Goal: Information Seeking & Learning: Check status

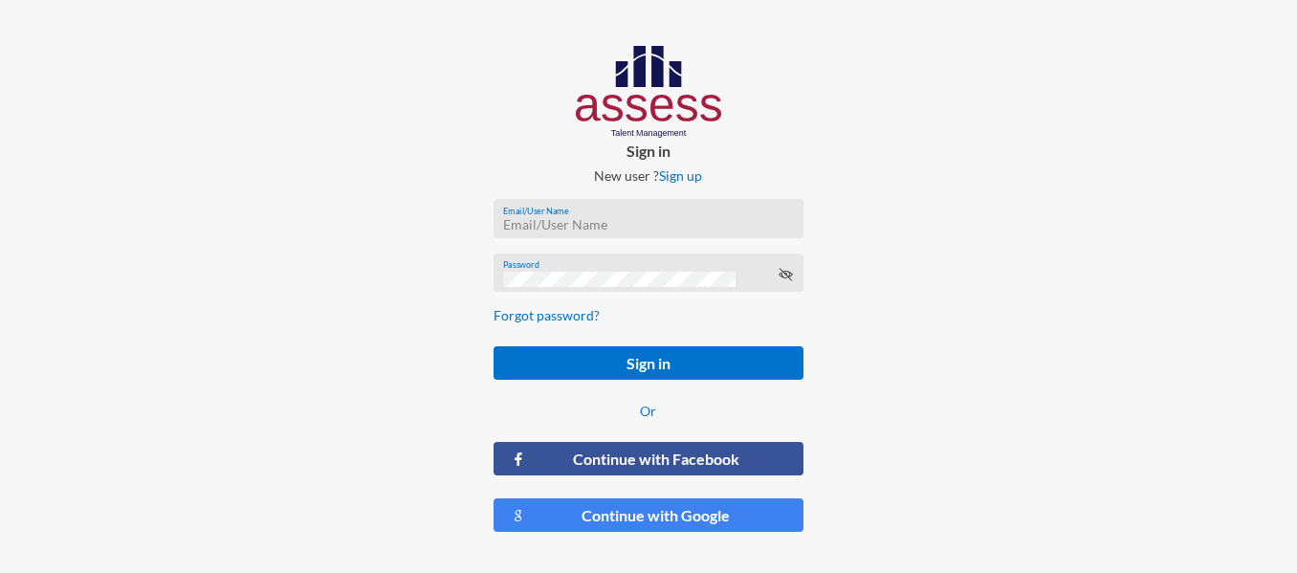
type input "HAH – Talent Map"
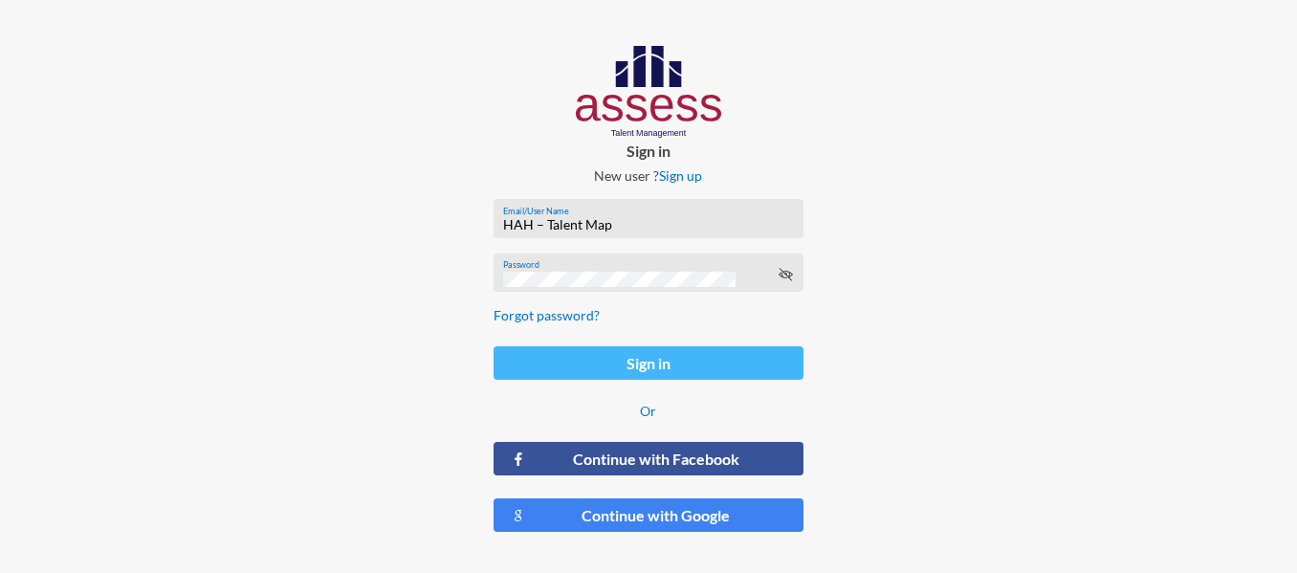
click at [646, 353] on button "Sign in" at bounding box center [648, 362] width 310 height 33
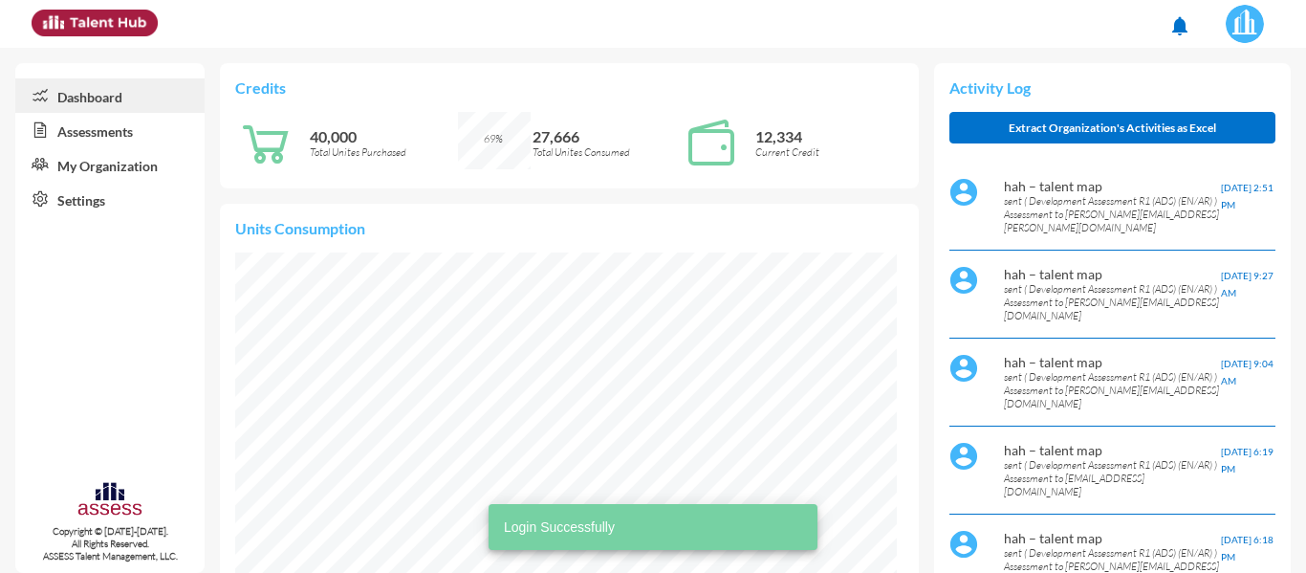
scroll to position [331, 662]
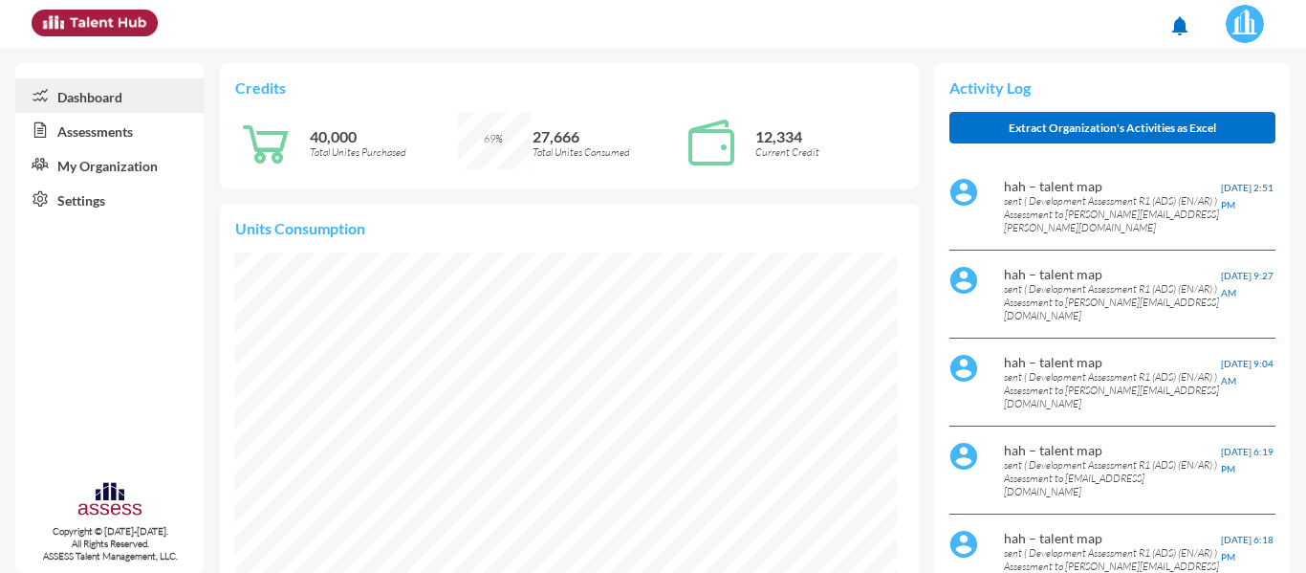
click at [87, 129] on link "Assessments" at bounding box center [109, 130] width 189 height 34
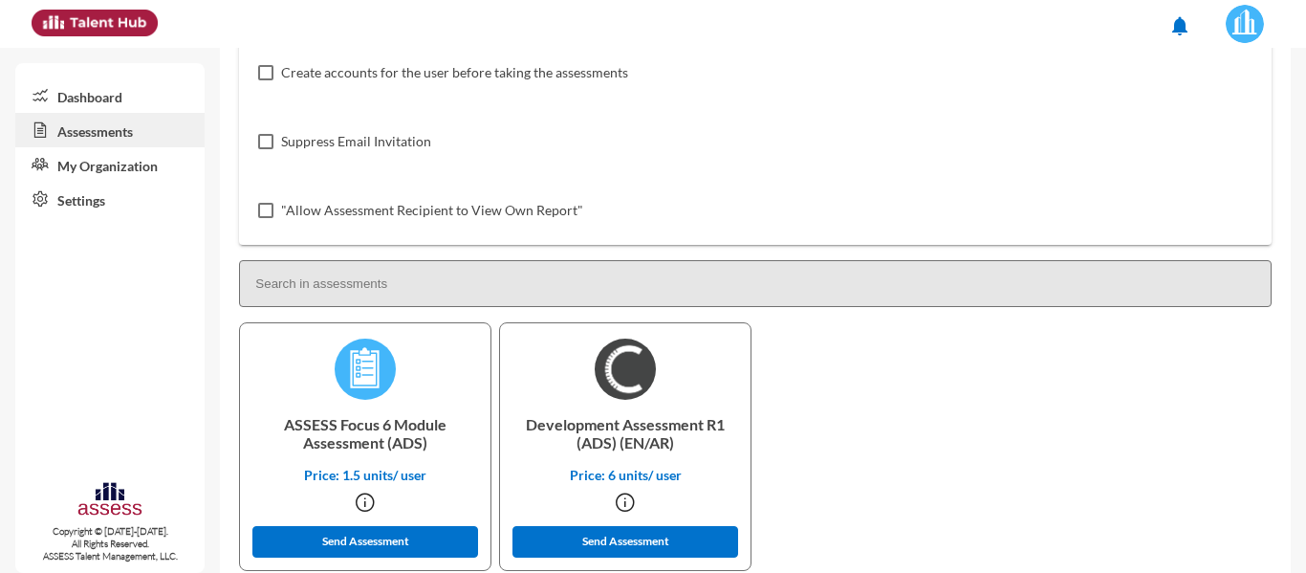
scroll to position [365, 0]
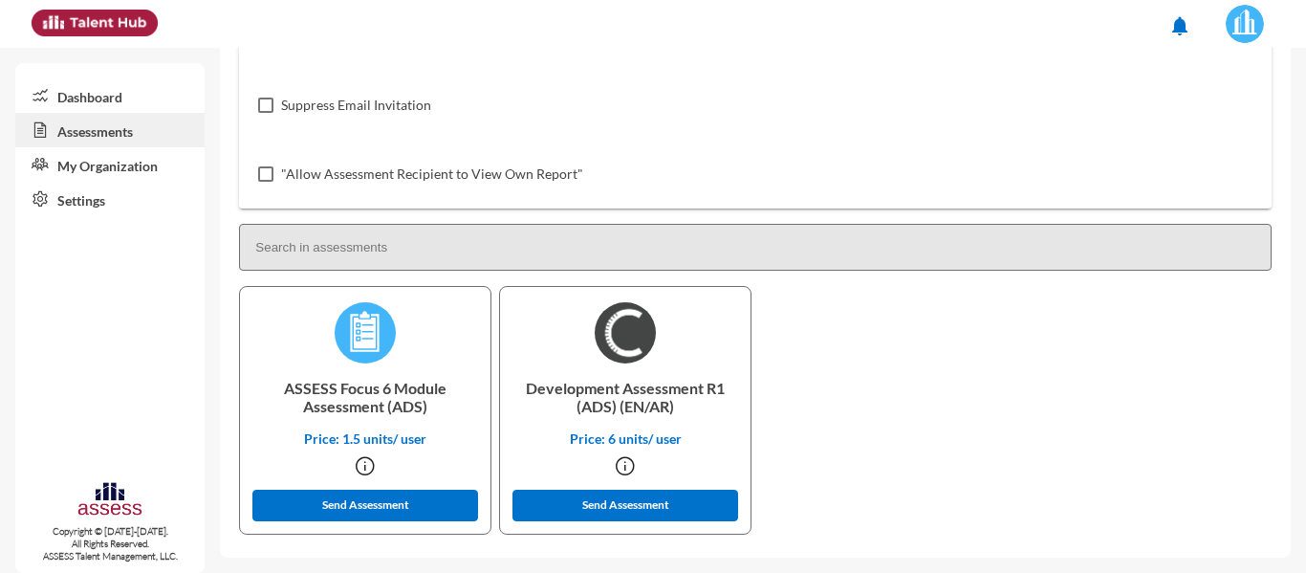
click at [442, 254] on input at bounding box center [755, 247] width 1033 height 47
click at [487, 238] on input at bounding box center [755, 247] width 1033 height 47
paste input "[PERSON_NAME] [PERSON_NAME] NOUR"
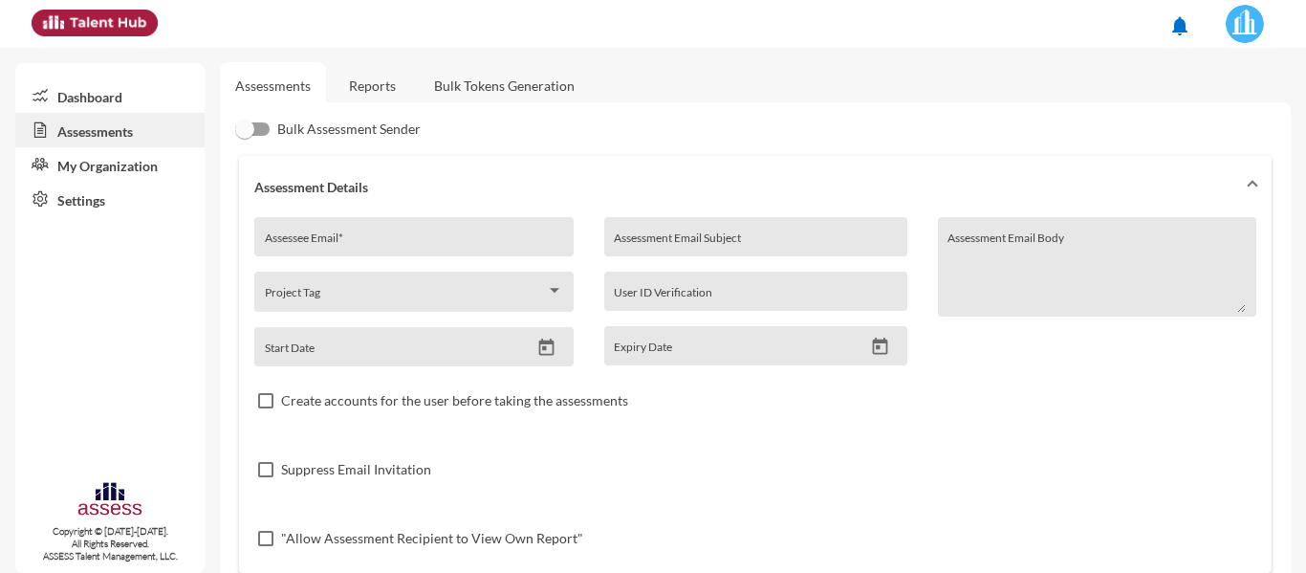
scroll to position [0, 0]
type input "[PERSON_NAME] [PERSON_NAME] NOUR"
click at [389, 85] on link "Reports" at bounding box center [372, 86] width 77 height 47
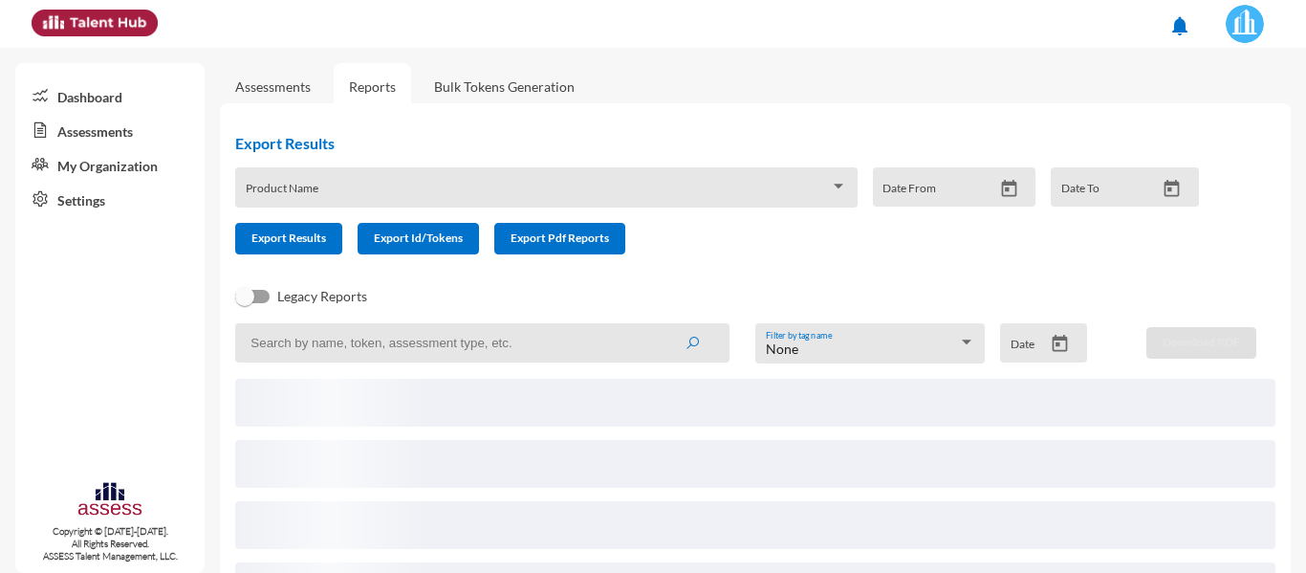
click at [440, 349] on input at bounding box center [482, 342] width 494 height 39
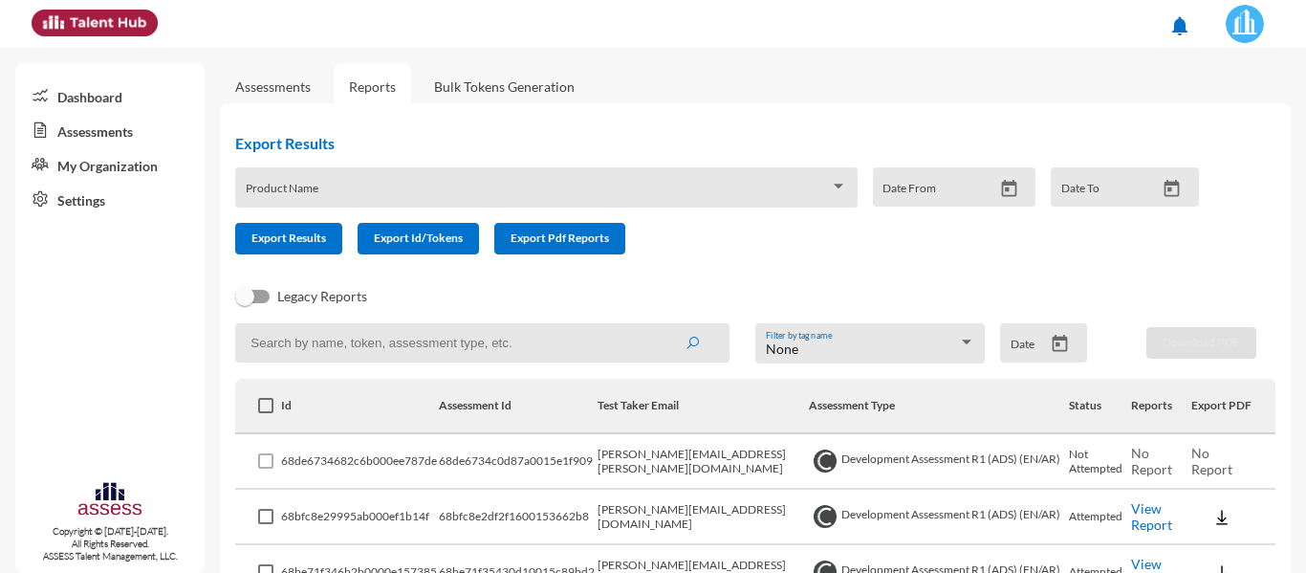
paste input "[PERSON_NAME] [PERSON_NAME] NOUR"
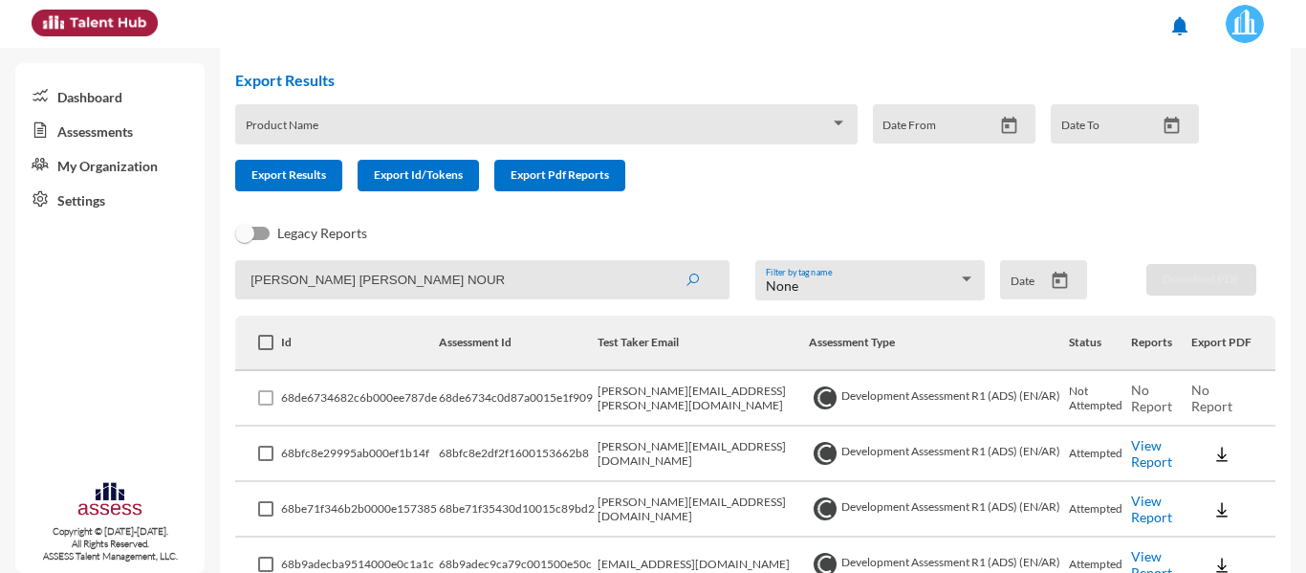
scroll to position [96, 0]
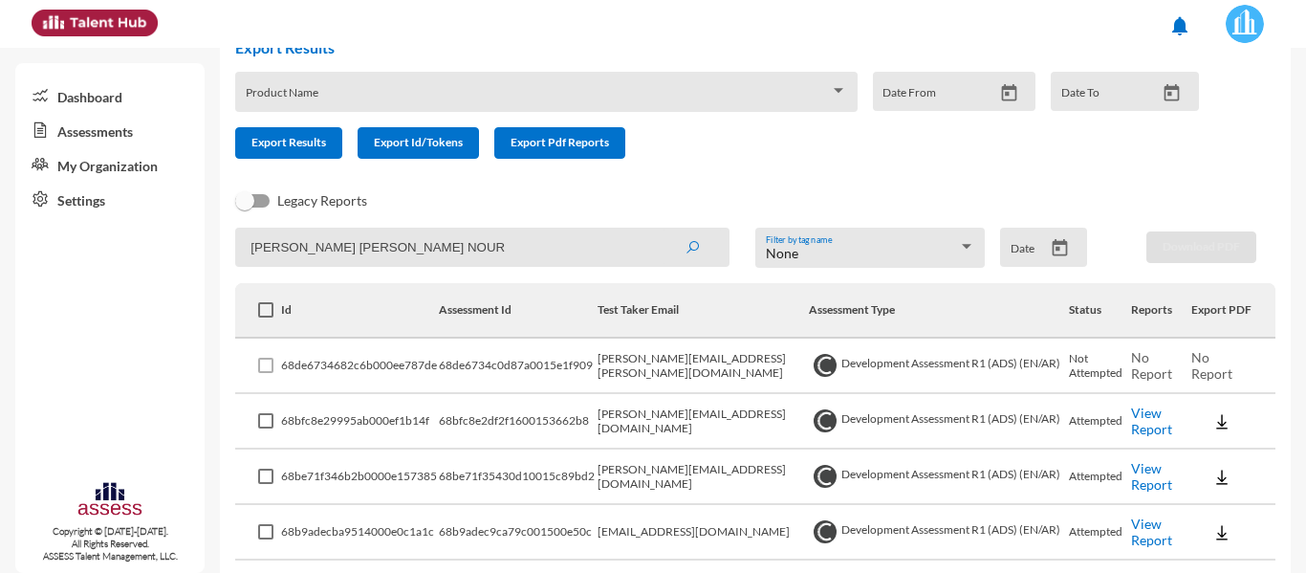
click at [662, 230] on button "submit" at bounding box center [692, 247] width 61 height 34
click at [479, 254] on input "[PERSON_NAME] [PERSON_NAME] NOUR" at bounding box center [482, 247] width 494 height 39
paste input "[PERSON_NAME][EMAIL_ADDRESS][DOMAIN_NAME]"
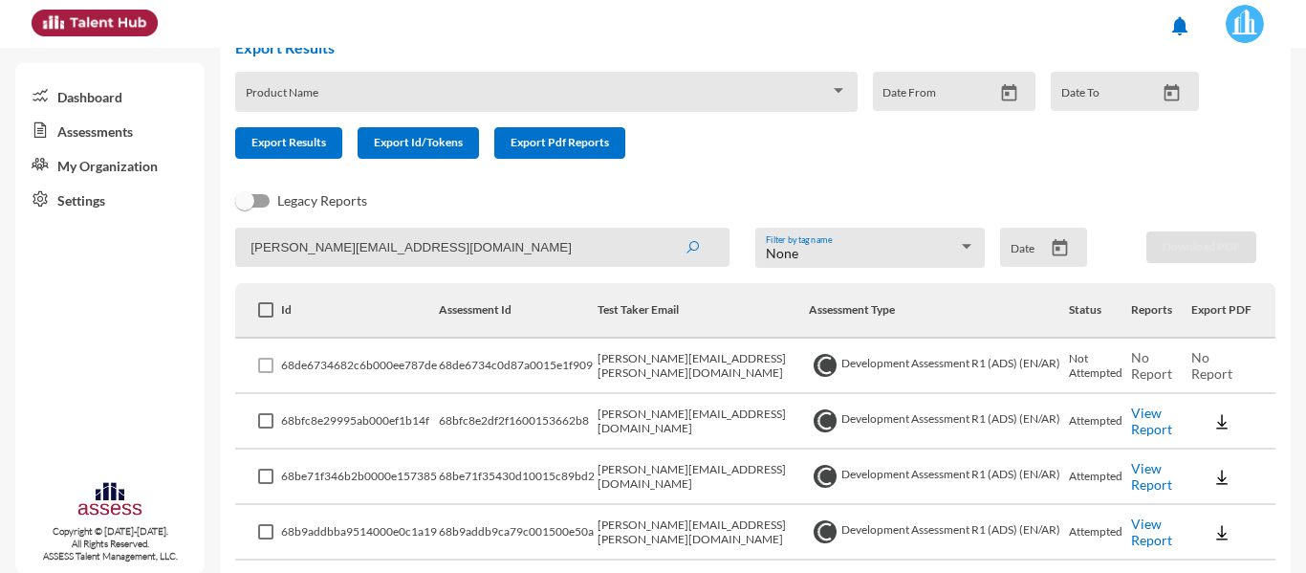
type input "[PERSON_NAME][EMAIL_ADDRESS][DOMAIN_NAME]"
click at [662, 230] on button "submit" at bounding box center [692, 247] width 61 height 34
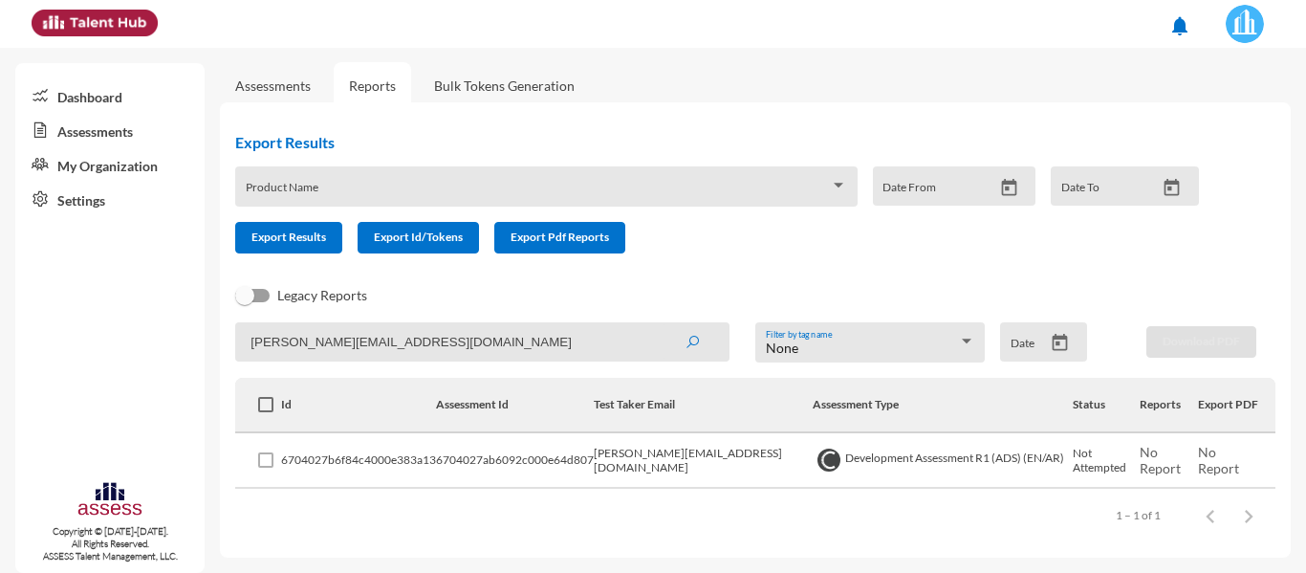
scroll to position [1, 0]
click at [1216, 464] on span "No Report" at bounding box center [1218, 460] width 41 height 33
click at [1156, 461] on span "No Report" at bounding box center [1160, 460] width 41 height 33
click at [260, 464] on span at bounding box center [265, 459] width 15 height 15
click at [268, 460] on span at bounding box center [265, 459] width 15 height 15
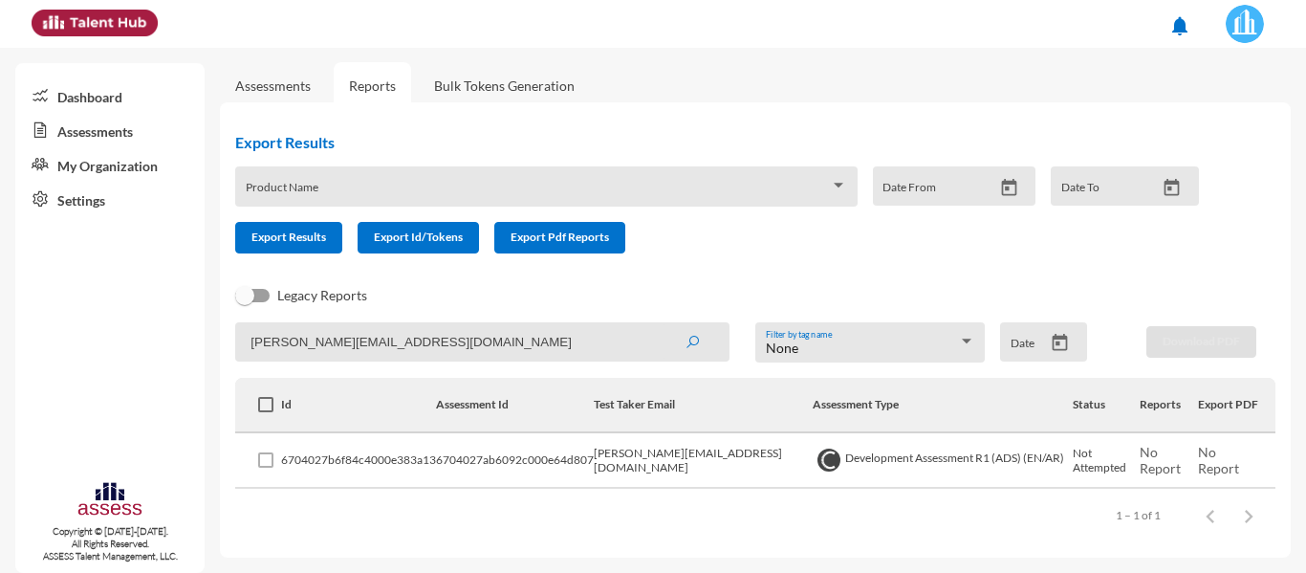
click at [268, 84] on link "Assessments" at bounding box center [273, 85] width 76 height 16
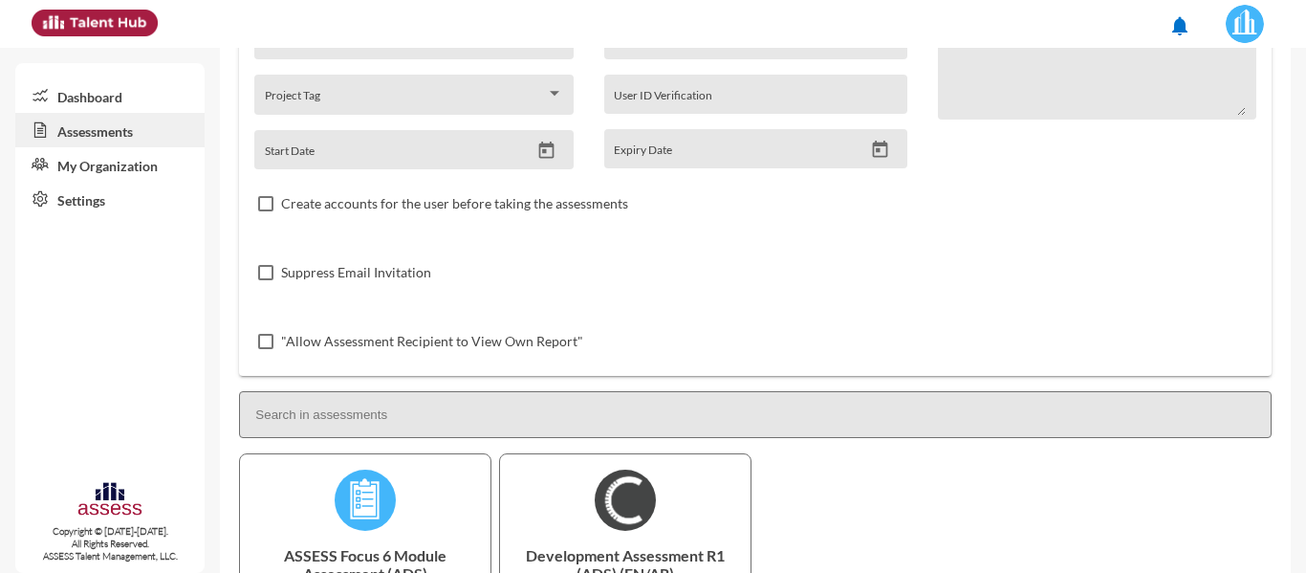
scroll to position [365, 0]
